Goal: Information Seeking & Learning: Learn about a topic

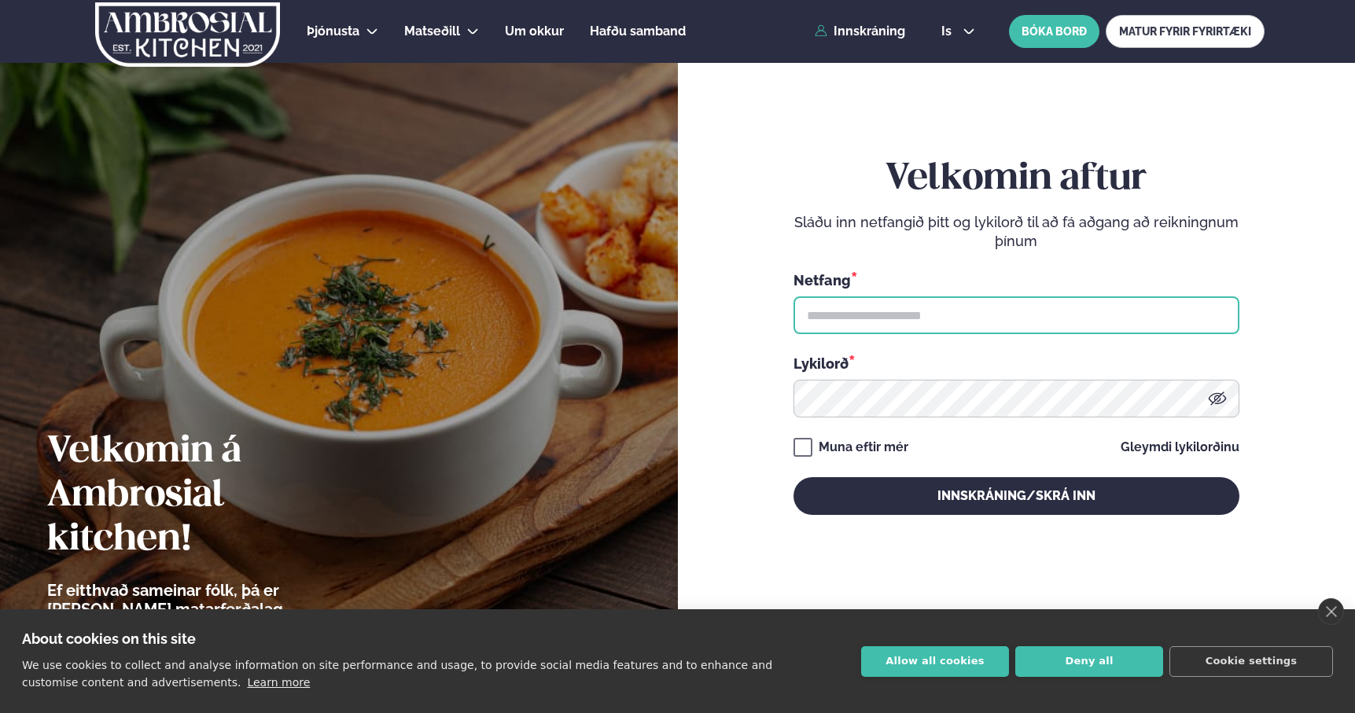
click at [944, 316] on input "text" at bounding box center [1016, 315] width 446 height 38
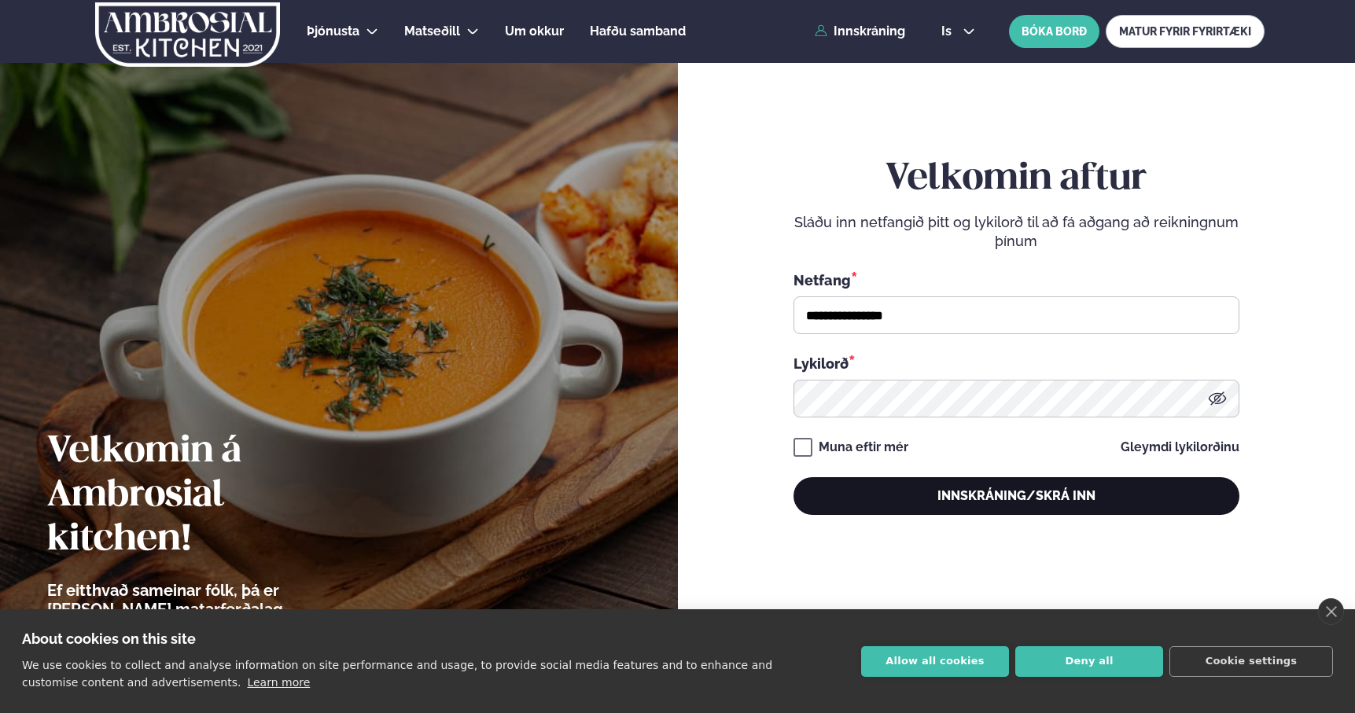
click at [918, 488] on button "Innskráning/Skrá inn" at bounding box center [1016, 496] width 446 height 38
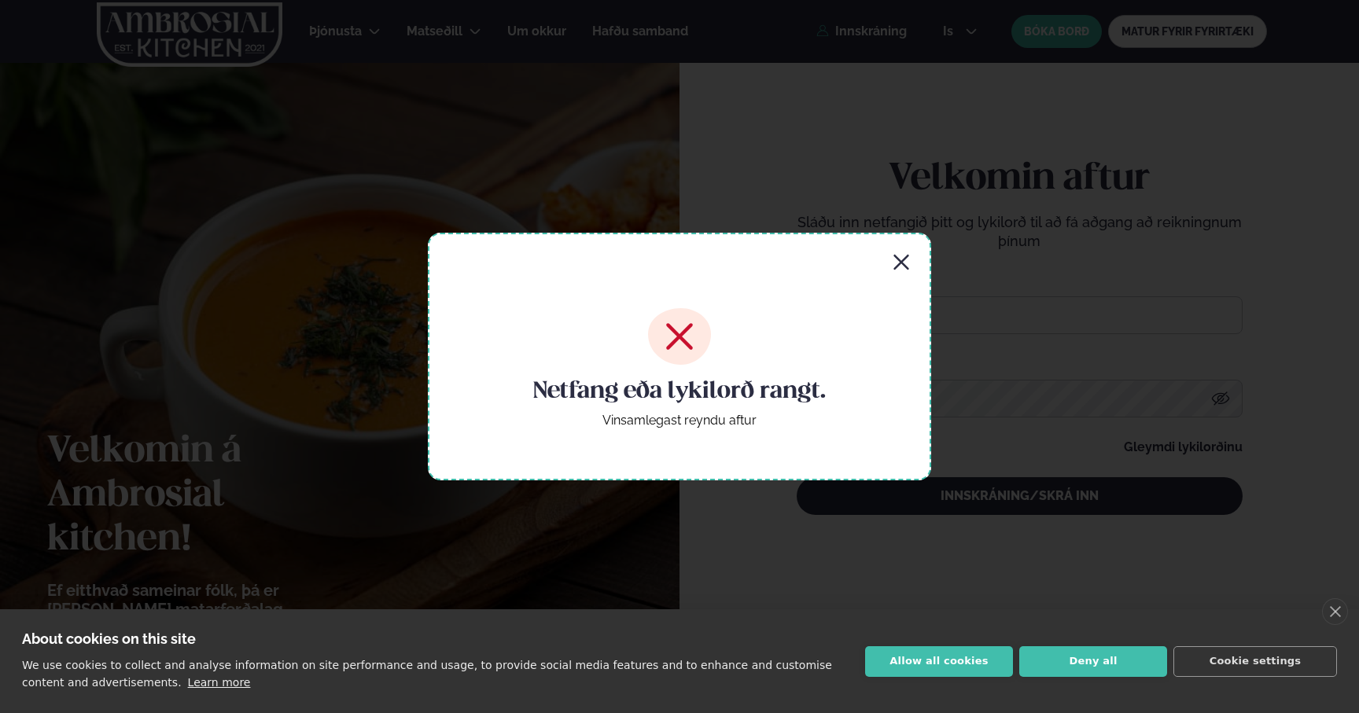
click at [907, 270] on icon "button" at bounding box center [901, 262] width 19 height 19
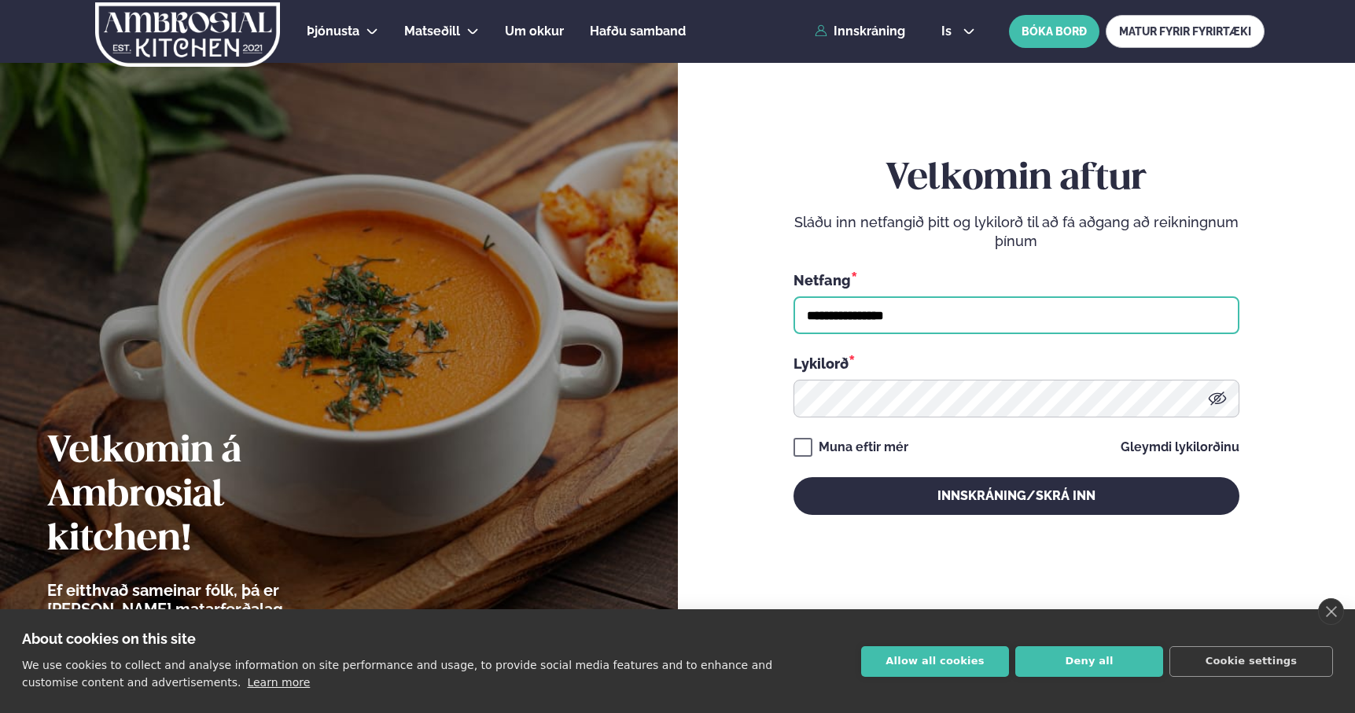
click at [917, 315] on input "**********" at bounding box center [1016, 315] width 446 height 38
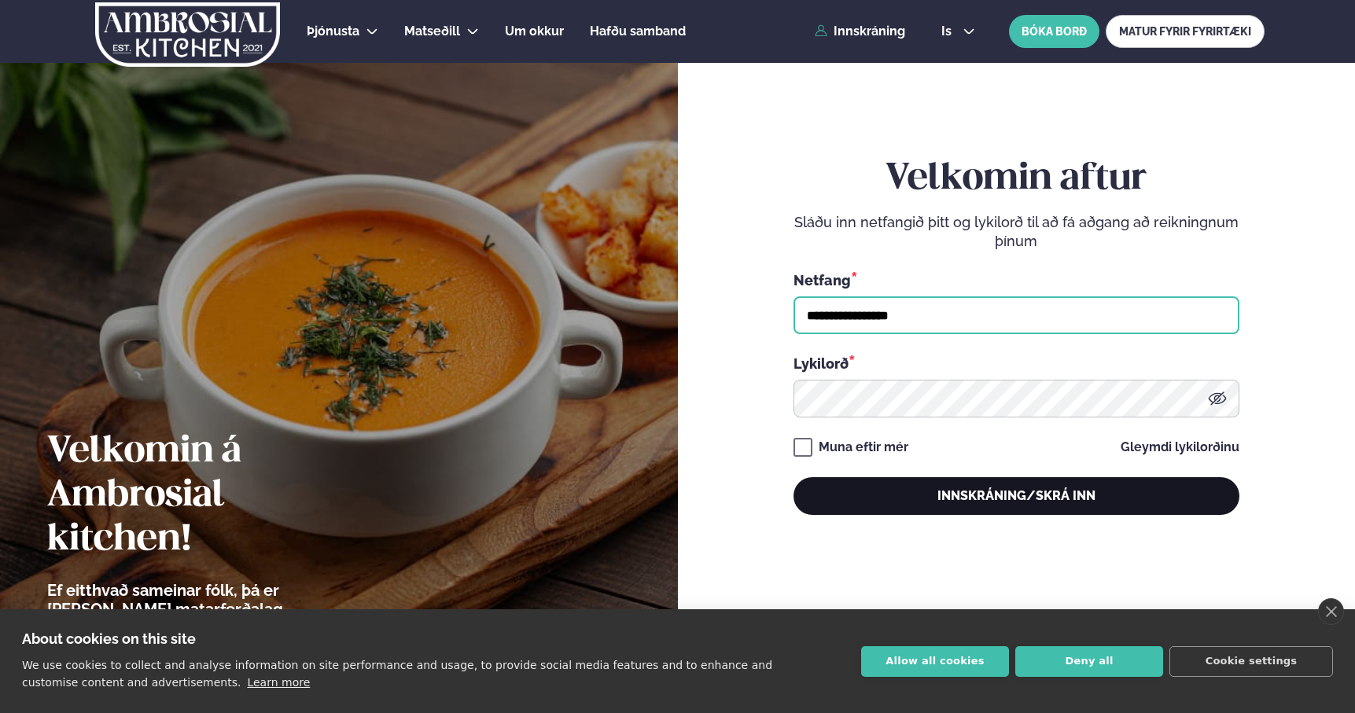
type input "**********"
click at [884, 503] on button "Innskráning/Skrá inn" at bounding box center [1016, 496] width 446 height 38
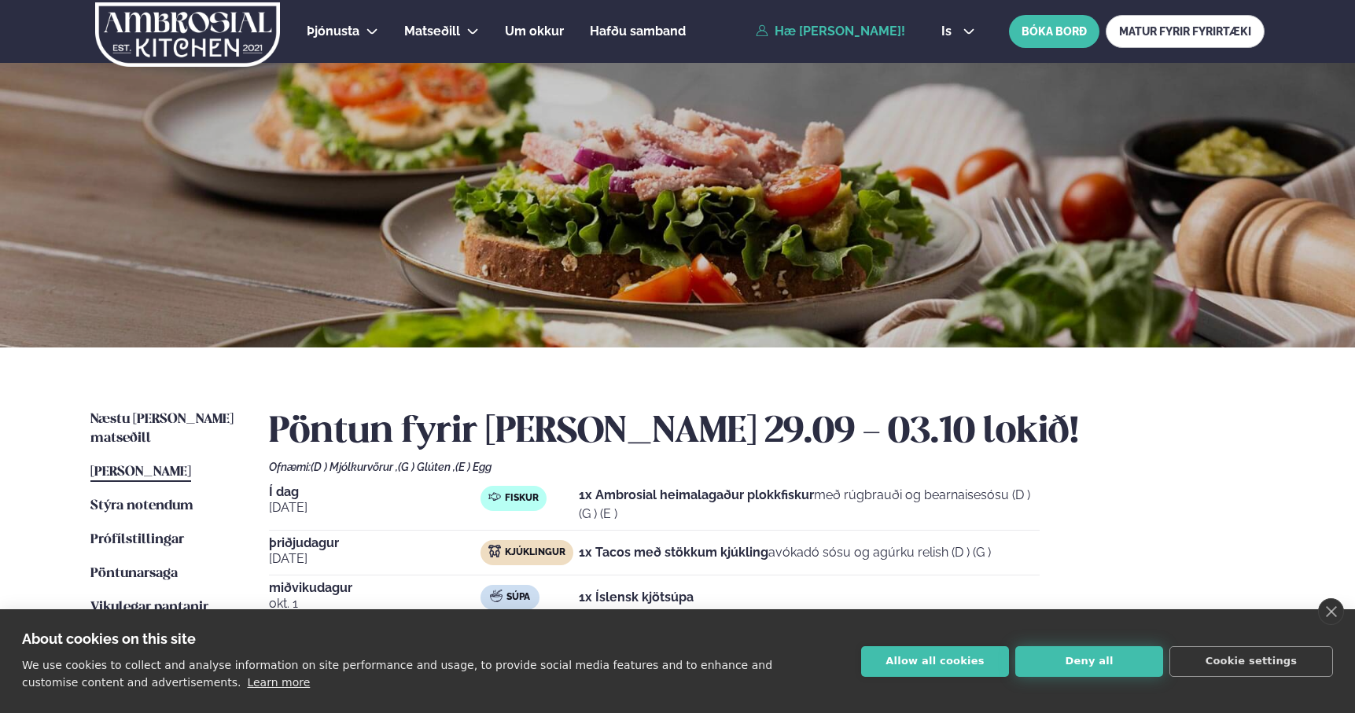
click at [1065, 672] on button "Deny all" at bounding box center [1089, 661] width 148 height 31
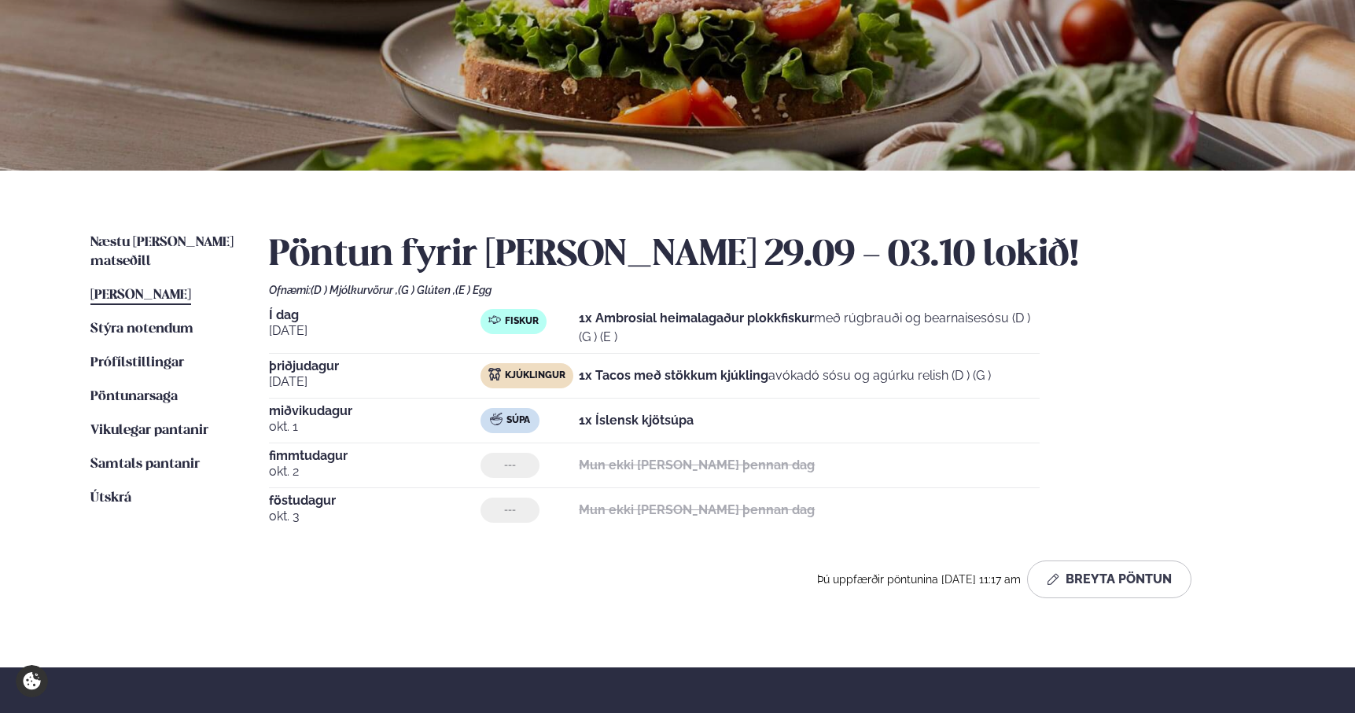
scroll to position [182, 0]
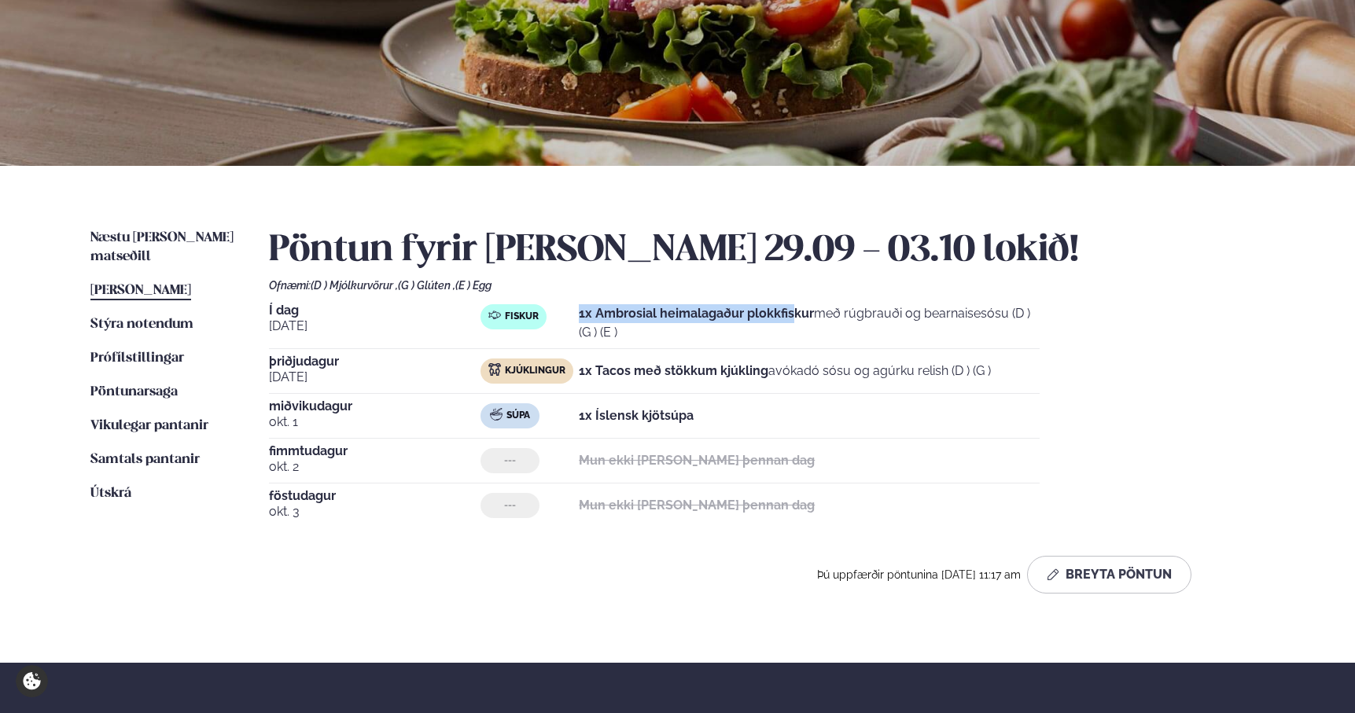
drag, startPoint x: 794, startPoint y: 312, endPoint x: 563, endPoint y: 312, distance: 231.2
click at [563, 312] on div "Fiskur 1x Ambrosial heimalagaður plokkfiskur með rúgbrauði og bearnaisesósu (D …" at bounding box center [759, 323] width 559 height 38
click at [210, 230] on link "Næstu [PERSON_NAME] matseðill Næsta vika" at bounding box center [163, 248] width 147 height 38
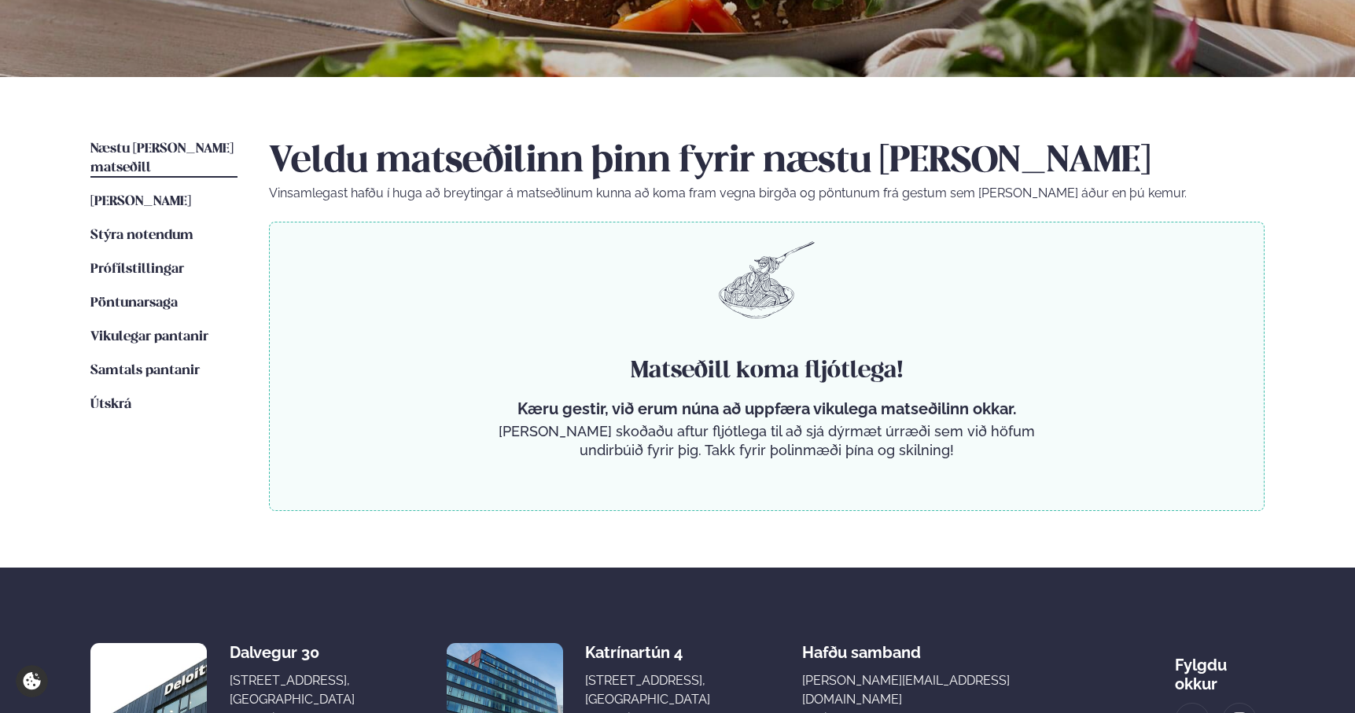
scroll to position [286, 0]
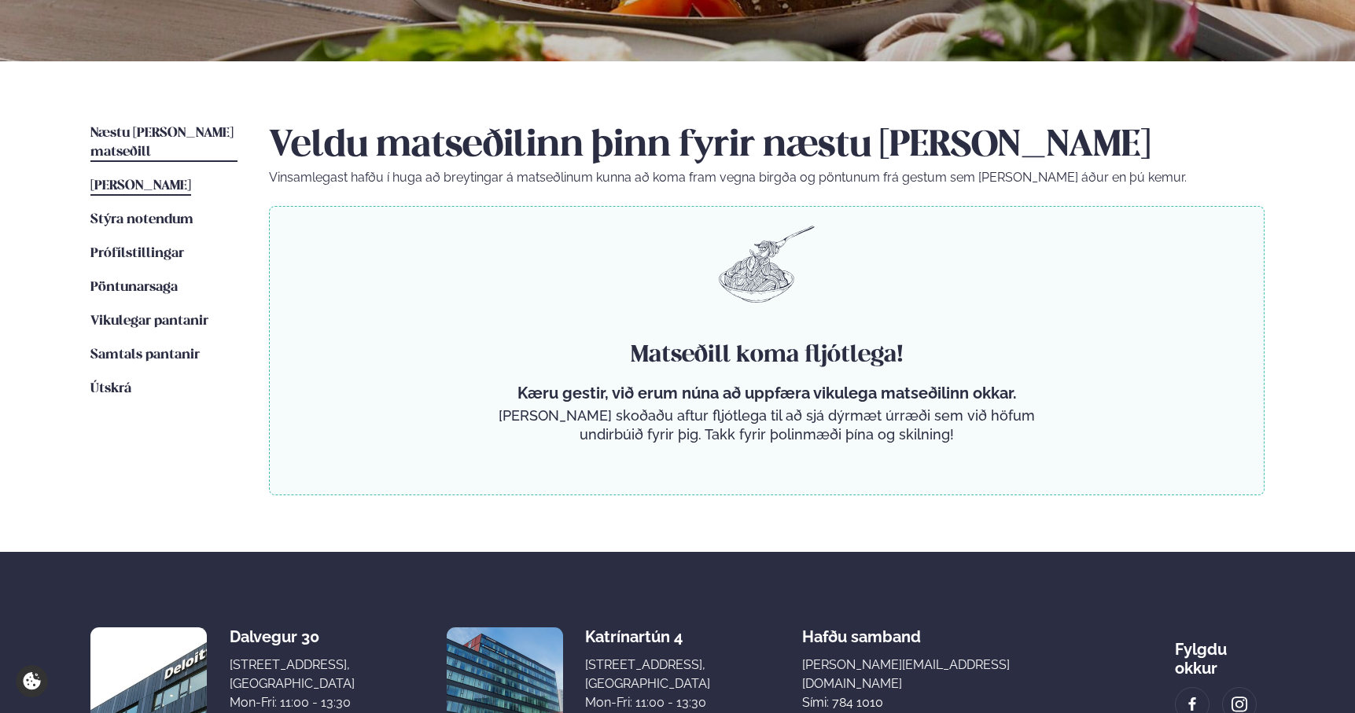
click at [175, 179] on span "[PERSON_NAME]" at bounding box center [140, 185] width 101 height 13
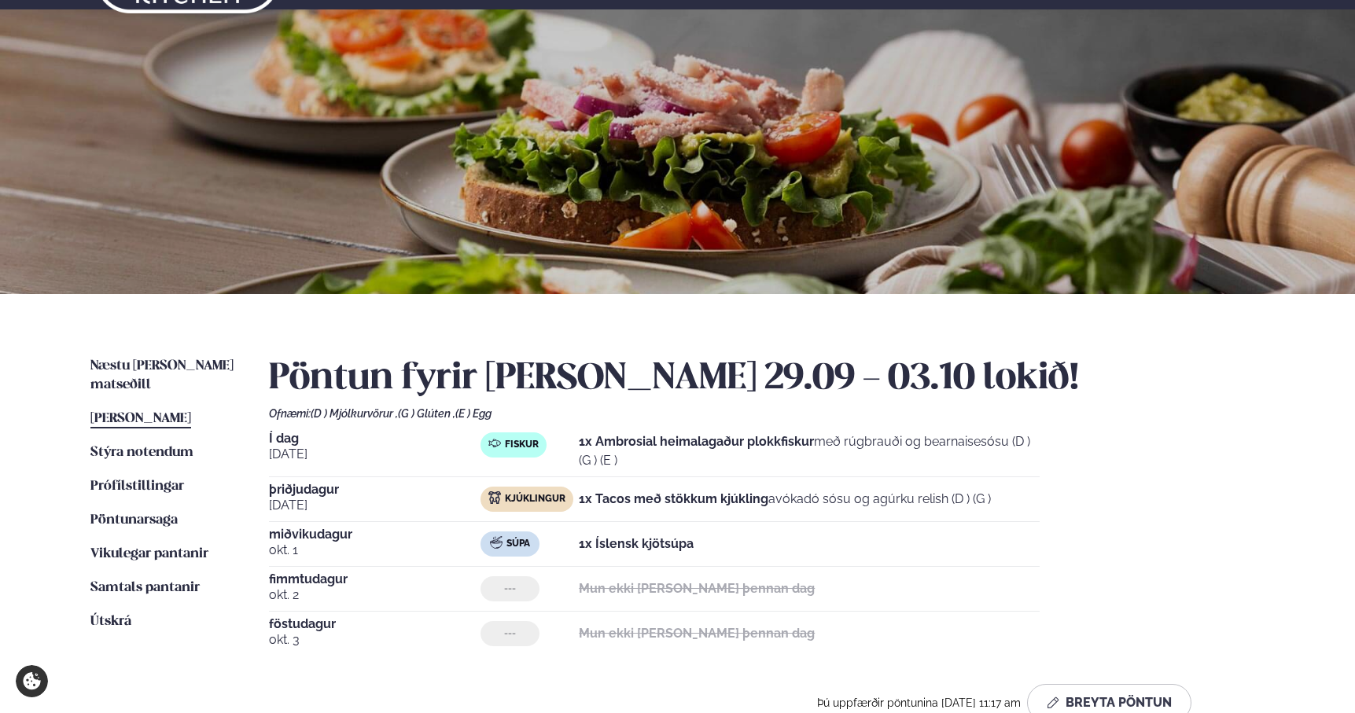
scroll to position [66, 0]
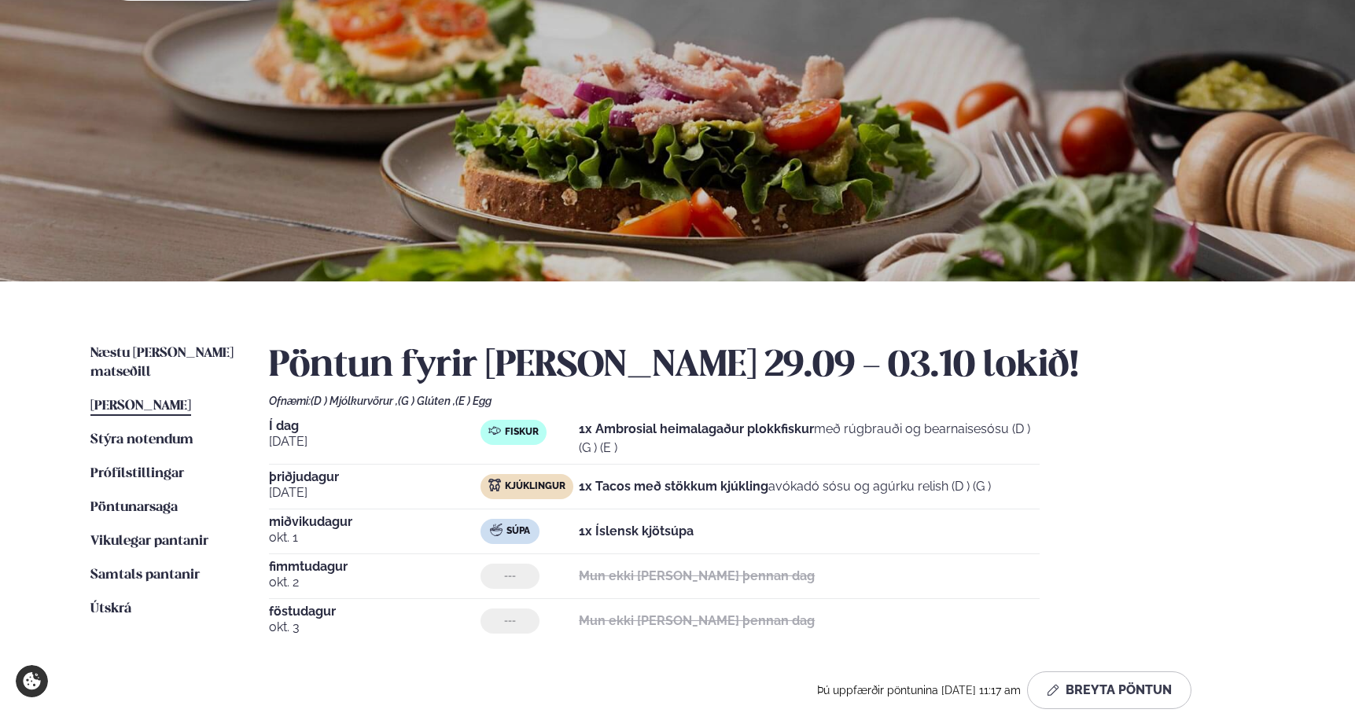
click at [598, 489] on strong "1x Tacos með stökkum kjúkling" at bounding box center [674, 486] width 190 height 15
click at [319, 480] on span "þriðjudagur" at bounding box center [375, 477] width 212 height 13
drag, startPoint x: 664, startPoint y: 489, endPoint x: 634, endPoint y: 489, distance: 30.7
click at [634, 489] on strong "1x Tacos með stökkum kjúkling" at bounding box center [674, 486] width 190 height 15
drag, startPoint x: 744, startPoint y: 521, endPoint x: 616, endPoint y: 521, distance: 128.2
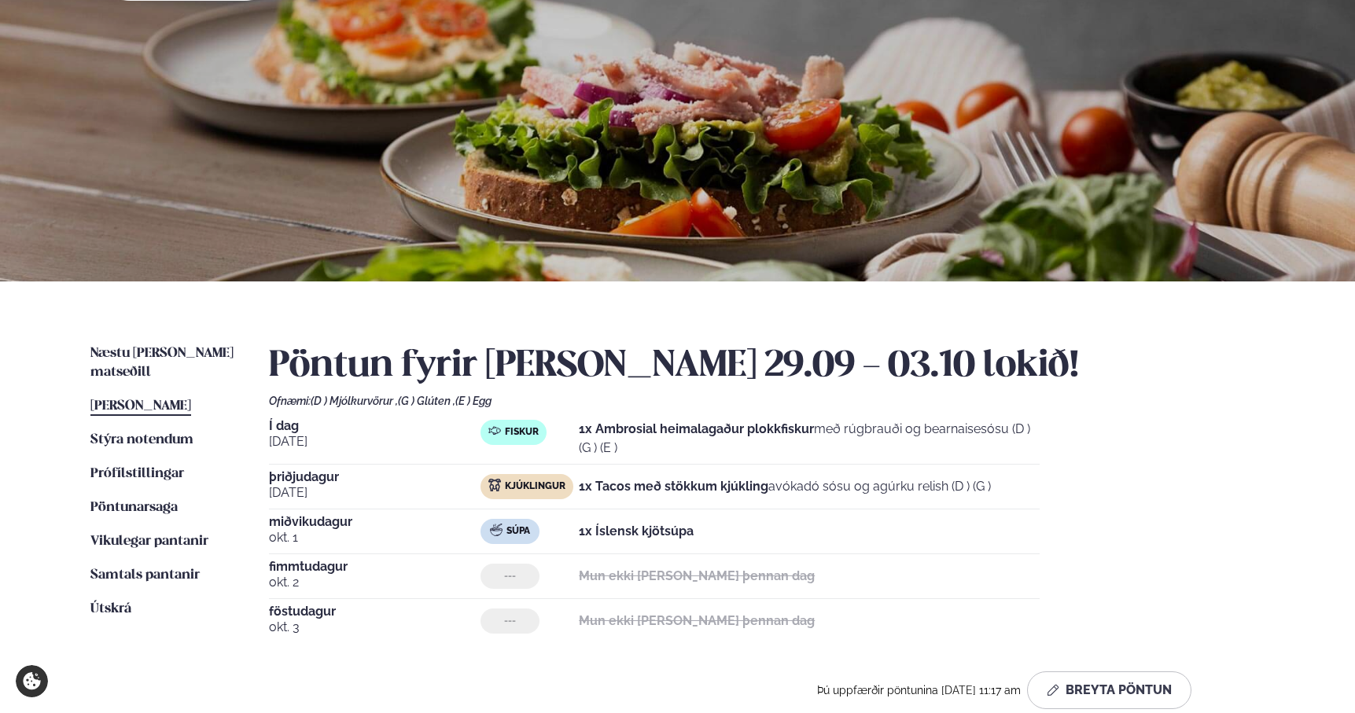
click at [616, 521] on div "Súpa 1x Íslensk kjötsúpa" at bounding box center [759, 531] width 559 height 25
click at [613, 532] on strong "1x Íslensk kjötsúpa" at bounding box center [636, 531] width 115 height 15
